Goal: Find specific page/section: Find specific page/section

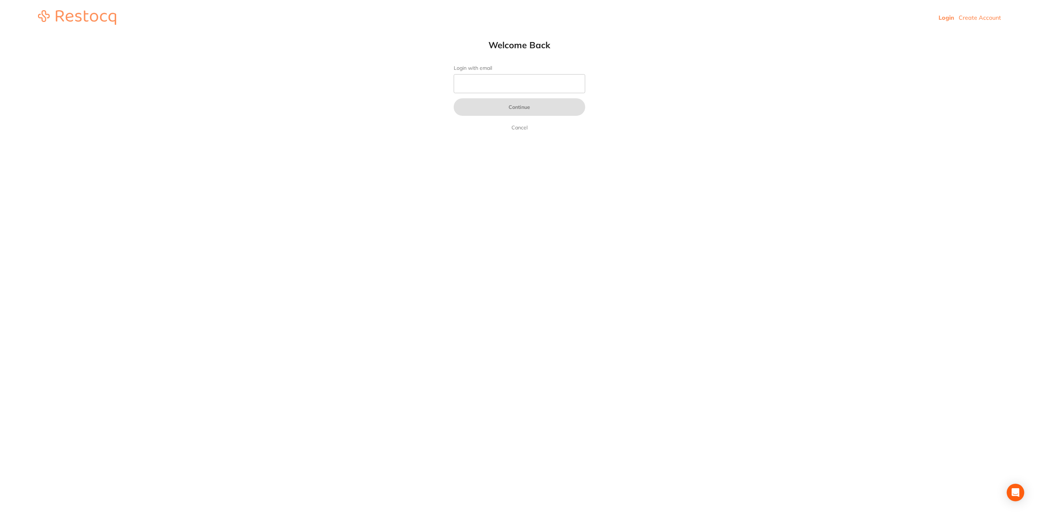
type input "[EMAIL_ADDRESS][DOMAIN_NAME]"
click at [502, 103] on button "Continue" at bounding box center [520, 107] width 132 height 18
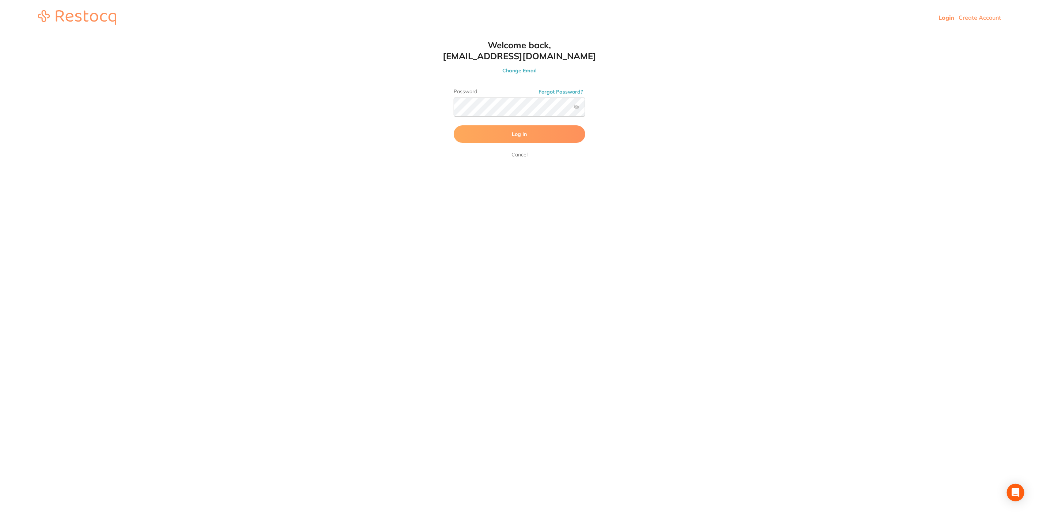
click at [547, 137] on button "Log In" at bounding box center [520, 134] width 132 height 18
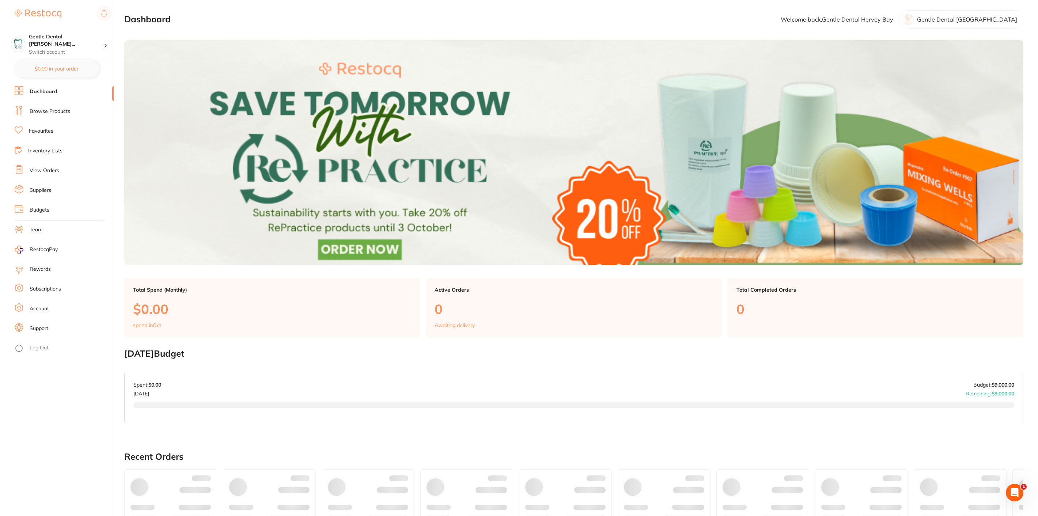
click at [44, 114] on link "Browse Products" at bounding box center [50, 111] width 41 height 7
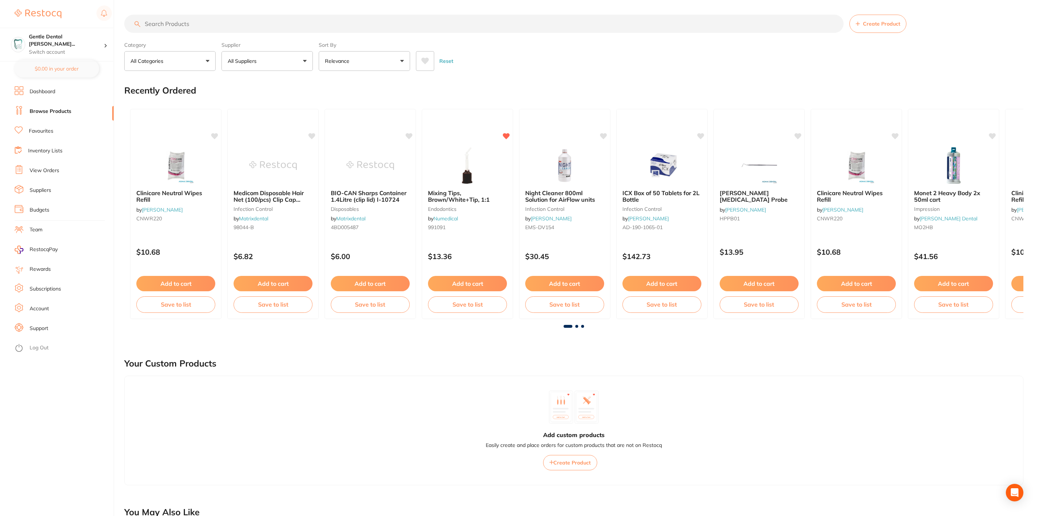
click at [189, 24] on input "search" at bounding box center [483, 24] width 719 height 18
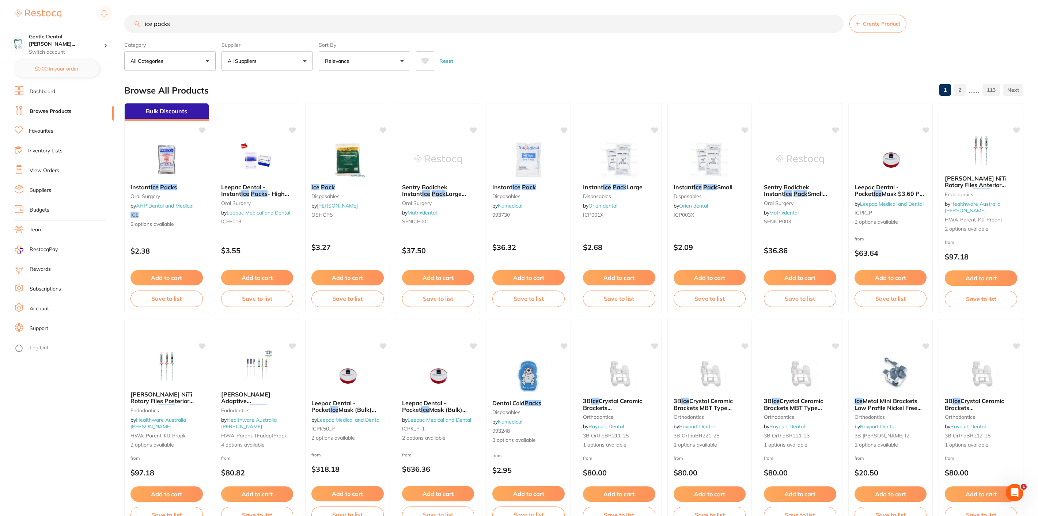
drag, startPoint x: 171, startPoint y: 25, endPoint x: 85, endPoint y: 3, distance: 88.8
click at [92, 1] on div "$45.72 Gentle Dental [PERSON_NAME]... Switch account Gentle Dental Hervey Bay $…" at bounding box center [519, 258] width 1038 height 516
type input "nasal mask"
